Goal: Information Seeking & Learning: Learn about a topic

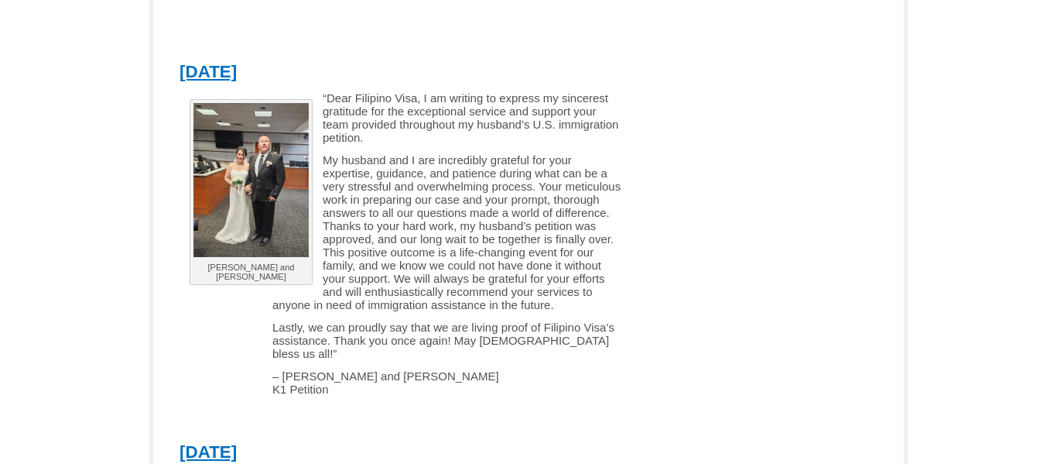
scroll to position [2414, 0]
click at [237, 63] on link "[DATE]" at bounding box center [208, 72] width 57 height 19
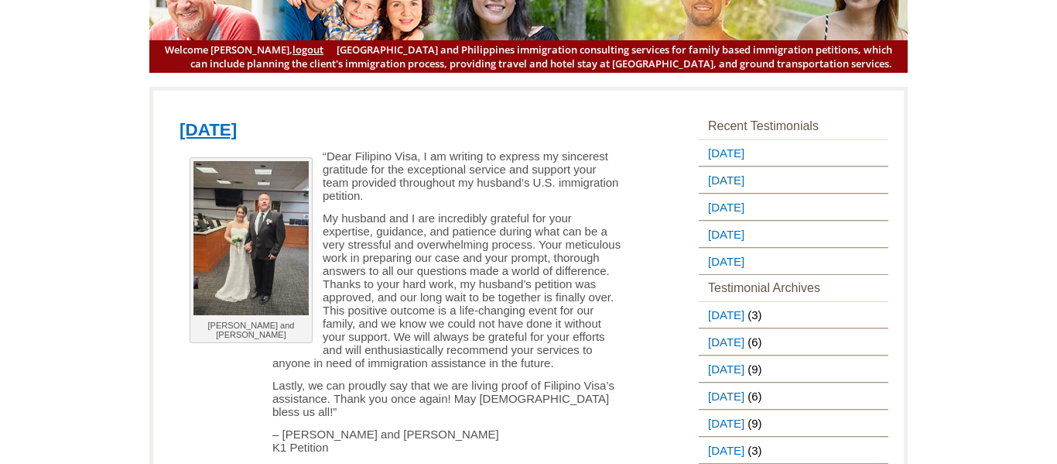
scroll to position [96, 0]
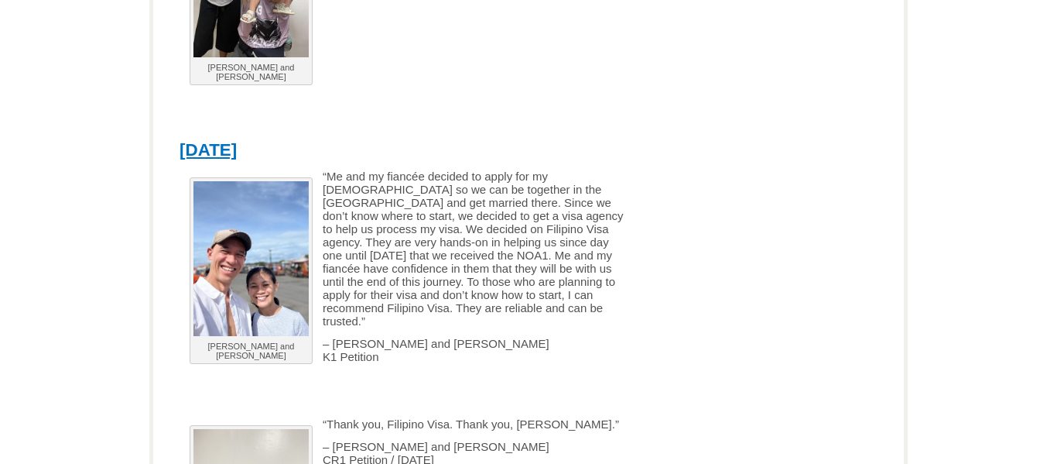
scroll to position [3652, 0]
